Goal: Task Accomplishment & Management: Use online tool/utility

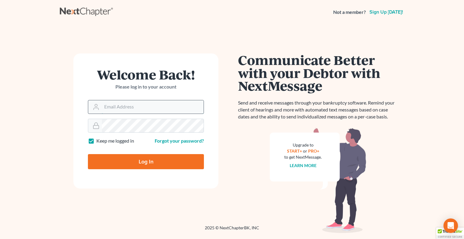
drag, startPoint x: 131, startPoint y: 106, endPoint x: 145, endPoint y: 104, distance: 13.8
click at [131, 105] on input "Email Address" at bounding box center [153, 106] width 102 height 13
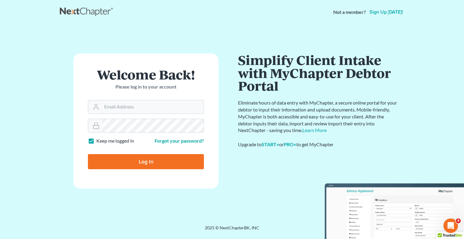
type input "[EMAIL_ADDRESS][DOMAIN_NAME]"
type input "Thinking..."
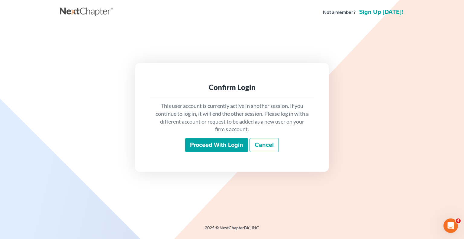
click at [220, 142] on input "Proceed with login" at bounding box center [216, 145] width 63 height 14
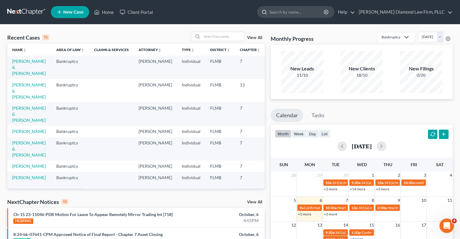
click at [307, 15] on input "search" at bounding box center [296, 11] width 55 height 11
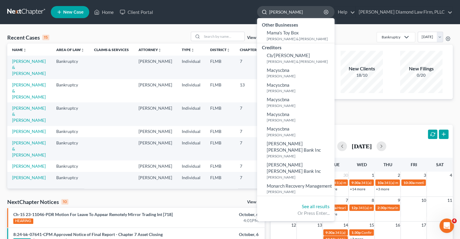
type input "[PERSON_NAME]"
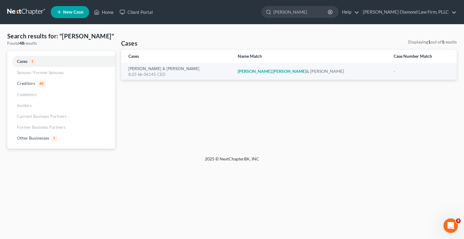
click at [64, 11] on span "New Case" at bounding box center [73, 12] width 20 height 5
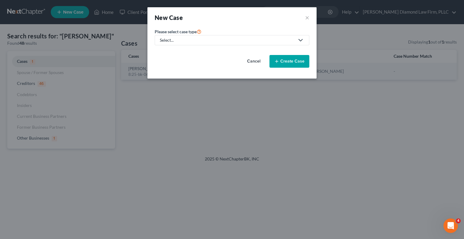
click at [310, 18] on div "New Case ×" at bounding box center [232, 17] width 169 height 21
click at [309, 18] on div "New Case ×" at bounding box center [232, 17] width 169 height 21
click at [307, 17] on button "×" at bounding box center [307, 17] width 4 height 8
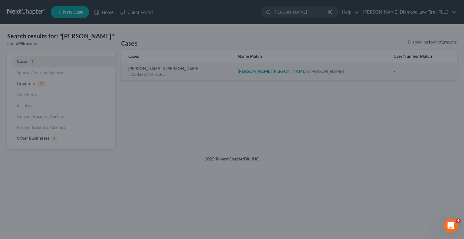
click at [306, 17] on div "New Case ×" at bounding box center [231, 21] width 147 height 18
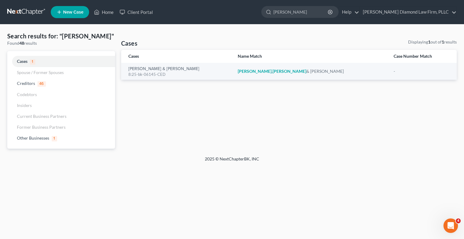
click at [226, 101] on div "Cases Displaying 1 out of 1 results Cases Name Match Case Number Match [PERSON_…" at bounding box center [289, 94] width 342 height 110
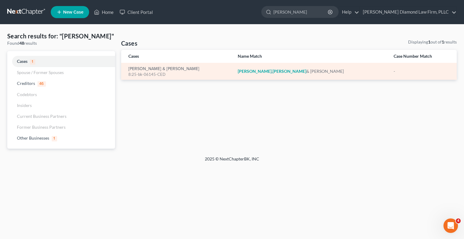
click at [158, 72] on div "8:25-bk-06145-CED" at bounding box center [178, 75] width 100 height 6
click at [153, 70] on link "[PERSON_NAME] & [PERSON_NAME]" at bounding box center [163, 69] width 71 height 4
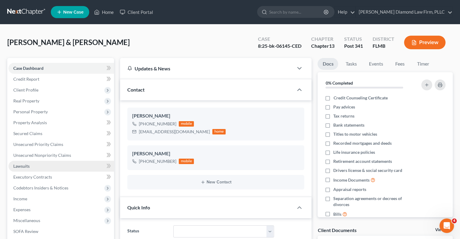
scroll to position [60, 0]
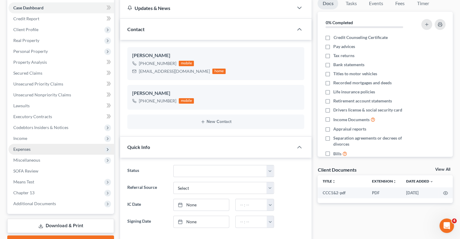
click at [48, 148] on span "Expenses" at bounding box center [60, 149] width 105 height 11
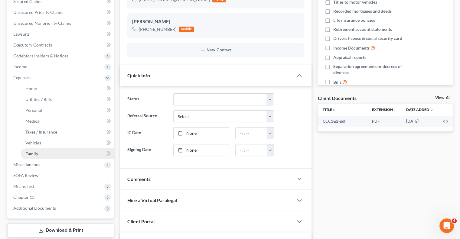
scroll to position [151, 0]
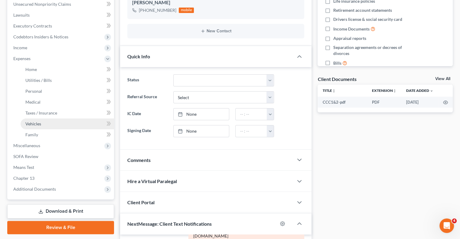
click at [32, 125] on span "Vehicles" at bounding box center [33, 123] width 16 height 5
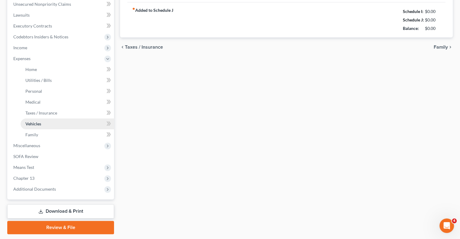
scroll to position [23, 0]
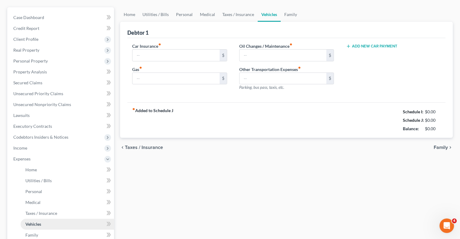
type input "250.00"
type input "175.00"
type input "25.00"
type input "0.00"
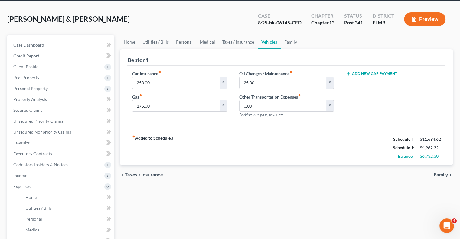
scroll to position [0, 0]
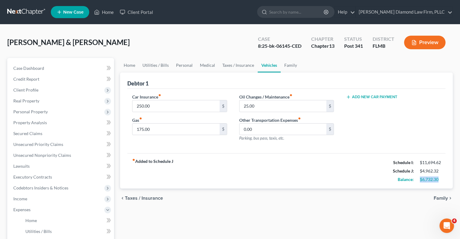
drag, startPoint x: 439, startPoint y: 178, endPoint x: 420, endPoint y: 180, distance: 18.2
click at [420, 180] on div "$6,732.30" at bounding box center [430, 180] width 21 height 6
copy div "$6,732.30"
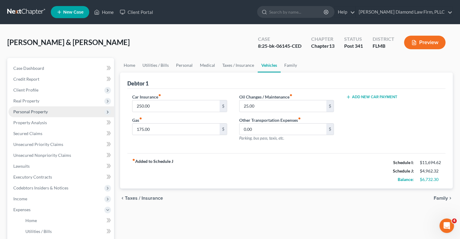
click at [24, 112] on span "Personal Property" at bounding box center [30, 111] width 34 height 5
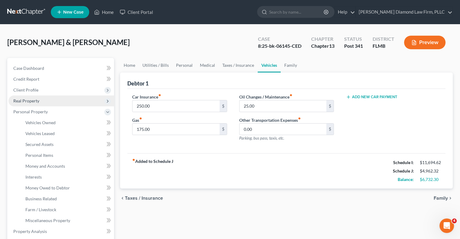
click at [18, 99] on span "Real Property" at bounding box center [26, 100] width 26 height 5
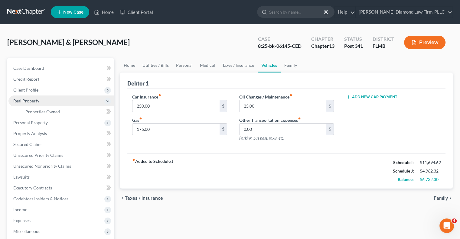
click at [18, 99] on span "Real Property" at bounding box center [26, 100] width 26 height 5
click at [24, 101] on span "Real Property" at bounding box center [26, 100] width 26 height 5
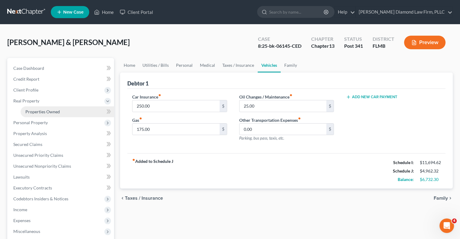
click at [43, 115] on link "Properties Owned" at bounding box center [67, 111] width 93 height 11
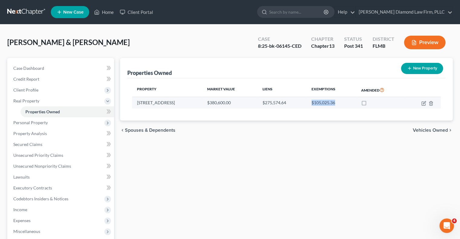
drag, startPoint x: 306, startPoint y: 102, endPoint x: 329, endPoint y: 105, distance: 23.4
click at [332, 106] on td "$105,025.36" at bounding box center [332, 102] width 50 height 11
copy td "$105,025.36"
